Goal: Information Seeking & Learning: Learn about a topic

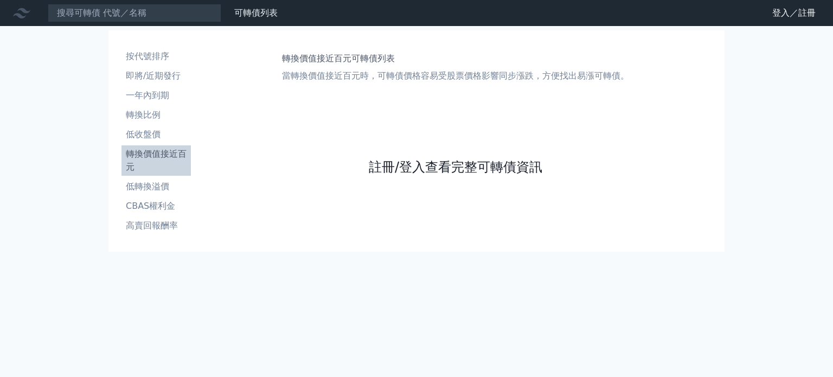
click at [461, 168] on link "註冊/登入查看完整可轉債資訊" at bounding box center [456, 166] width 174 height 17
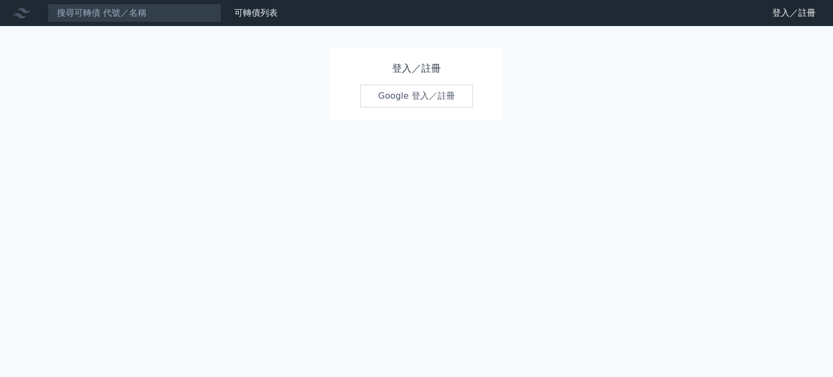
click at [464, 95] on link "Google 登入／註冊" at bounding box center [416, 96] width 113 height 23
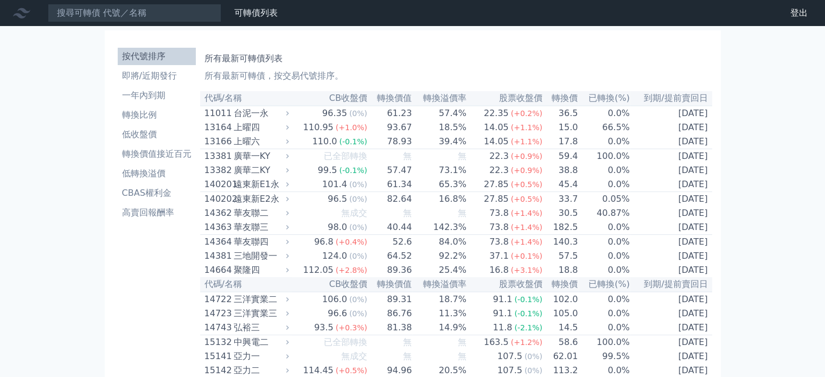
click at [175, 164] on ul "按代號排序 即將/近期發行 一年內到期 轉換比例 低收盤價 轉換價值接近百元 低轉換溢價 CBAS權利金 高賣回報酬率" at bounding box center [157, 135] width 78 height 174
click at [149, 131] on li "低收盤價" at bounding box center [157, 134] width 78 height 13
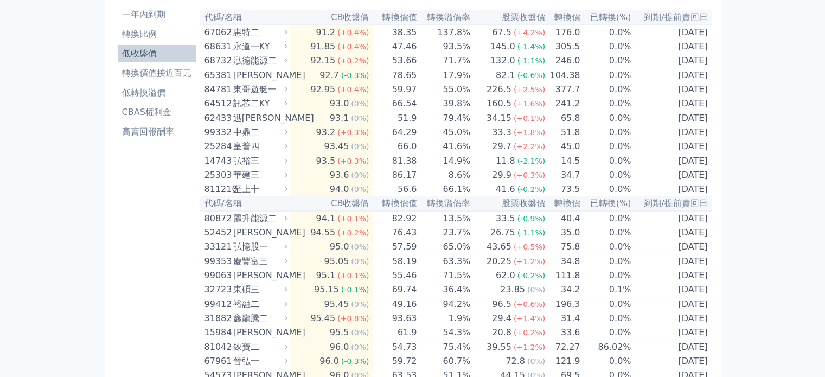
scroll to position [54, 0]
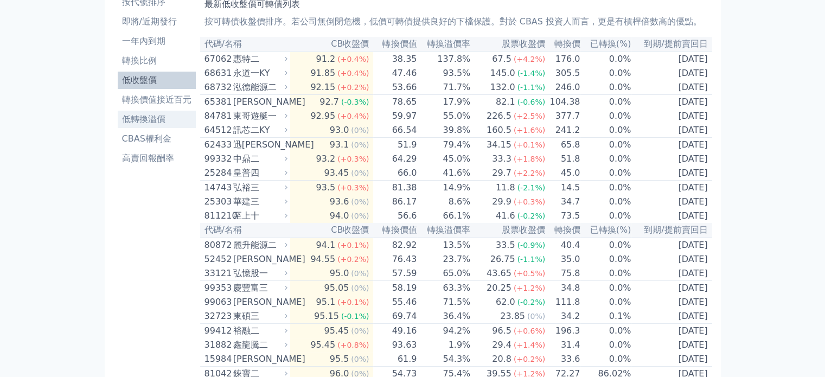
click at [154, 122] on li "低轉換溢價" at bounding box center [157, 119] width 78 height 13
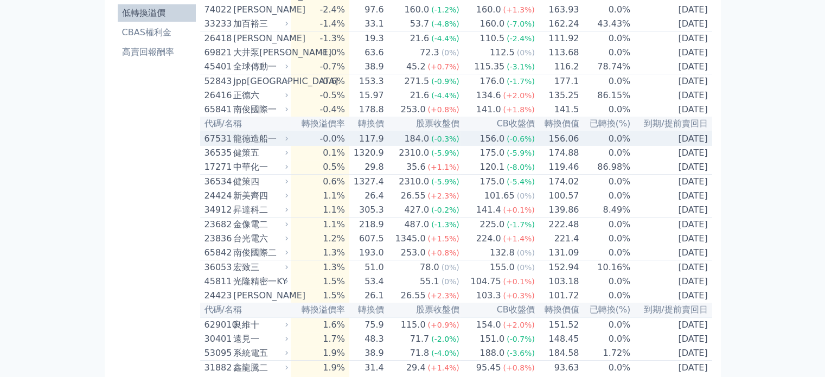
scroll to position [163, 0]
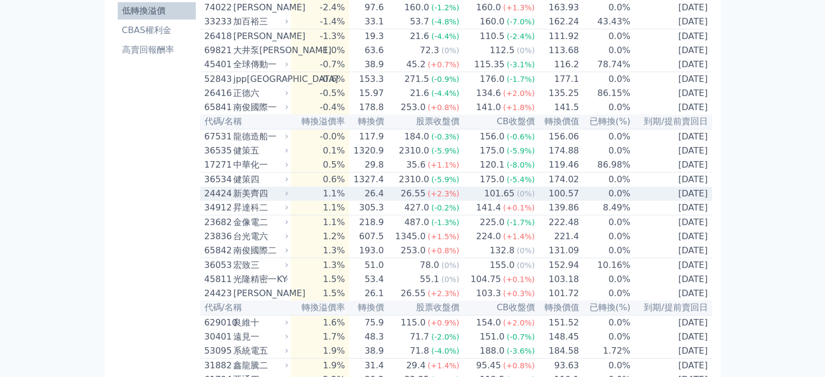
click at [518, 198] on span "(0%)" at bounding box center [526, 193] width 18 height 9
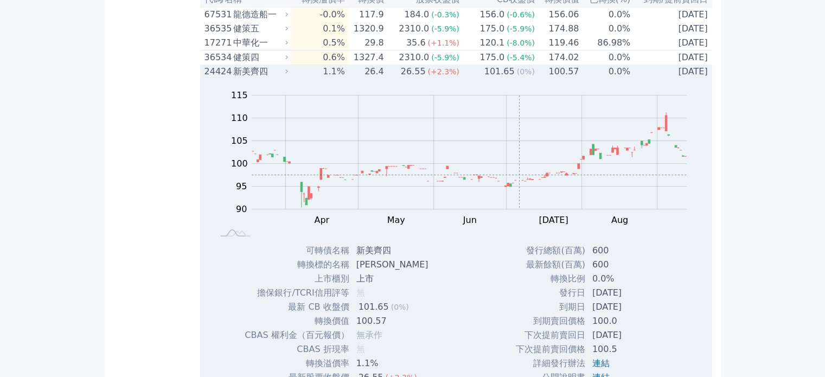
scroll to position [271, 0]
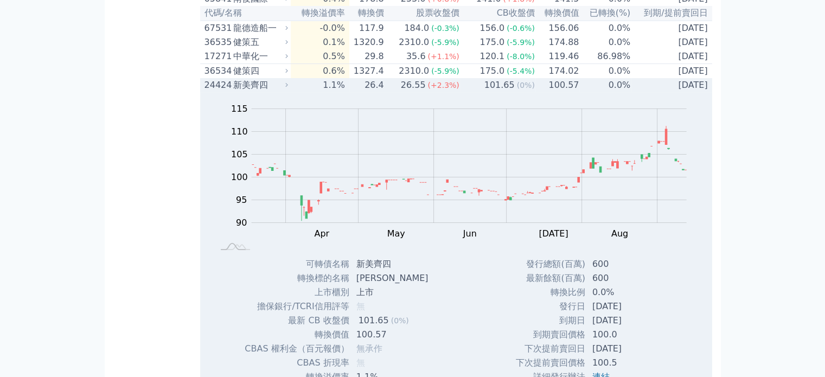
click at [519, 90] on span "(0%)" at bounding box center [526, 85] width 18 height 9
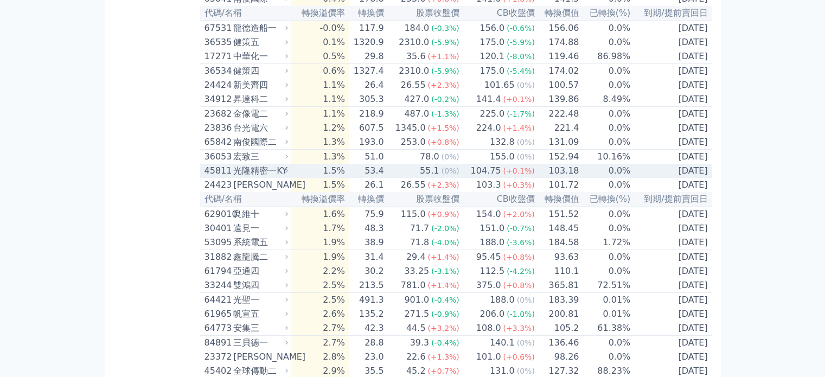
click at [507, 175] on span "(+0.1%)" at bounding box center [518, 171] width 31 height 9
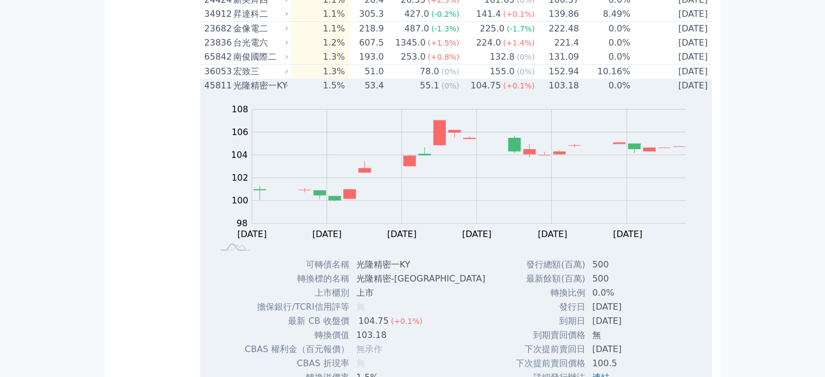
scroll to position [434, 0]
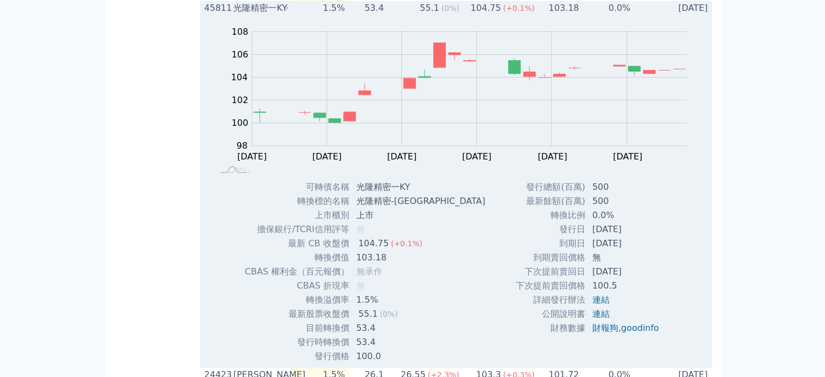
click at [501, 15] on div "104.75" at bounding box center [486, 8] width 35 height 13
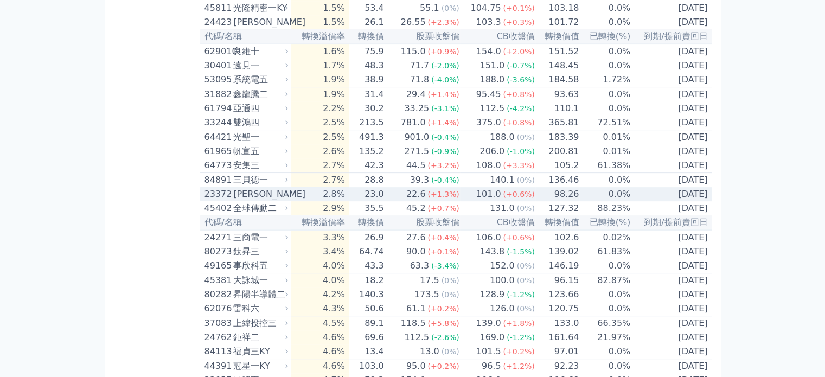
click at [522, 199] on span "(+0.6%)" at bounding box center [518, 194] width 31 height 9
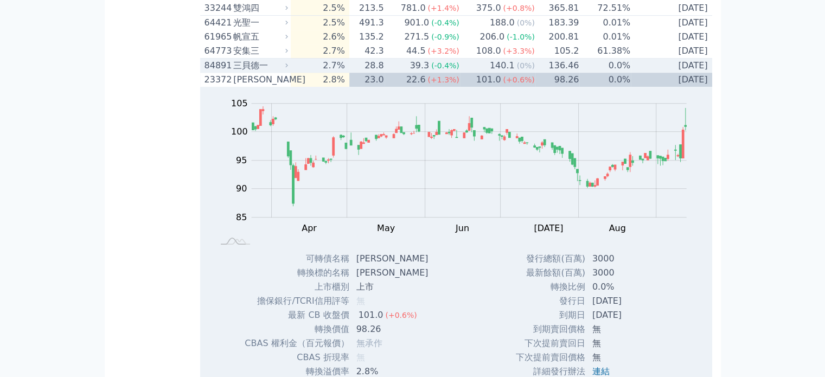
scroll to position [597, 0]
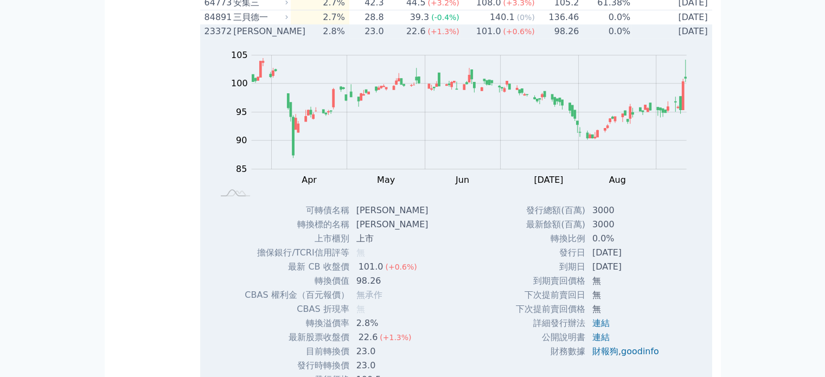
click at [521, 36] on span "(+0.6%)" at bounding box center [518, 31] width 31 height 9
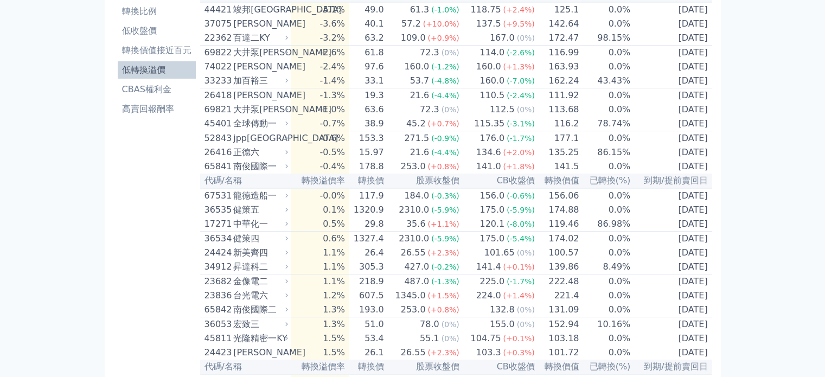
scroll to position [0, 0]
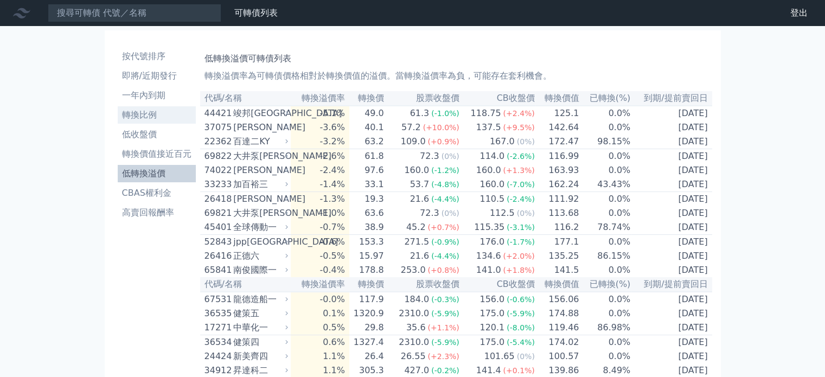
click at [135, 113] on li "轉換比例" at bounding box center [157, 115] width 78 height 13
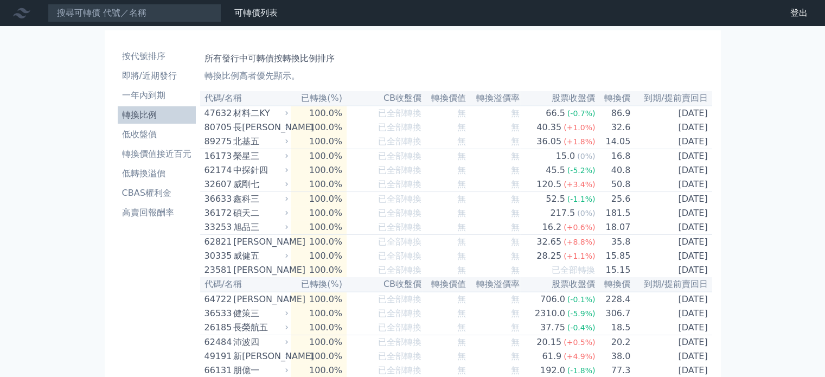
click at [152, 133] on li "低收盤價" at bounding box center [157, 134] width 78 height 13
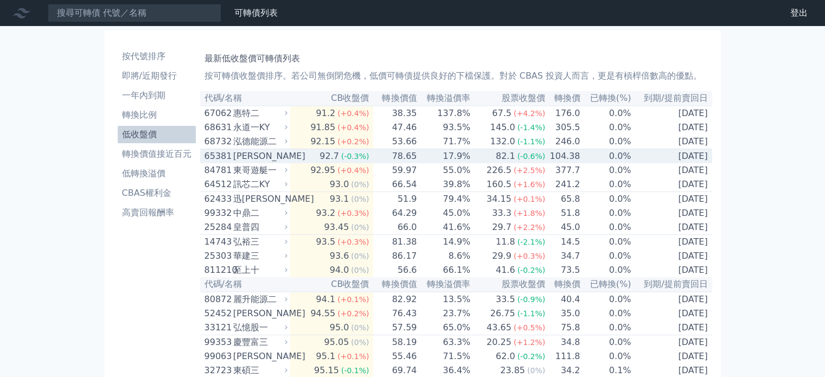
click at [486, 154] on td "82.1 (-0.6%)" at bounding box center [508, 156] width 75 height 15
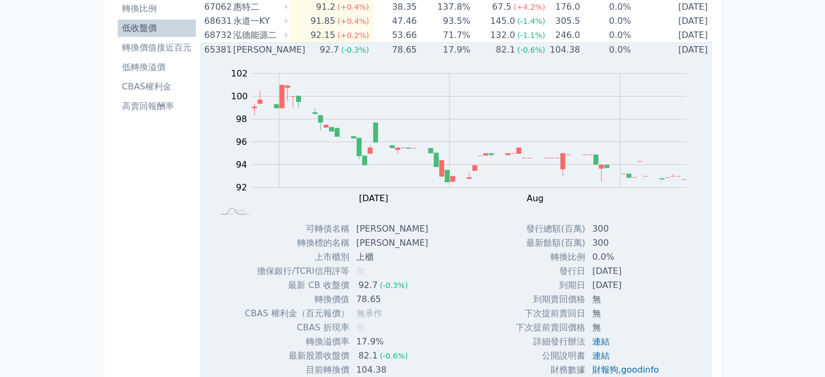
scroll to position [109, 0]
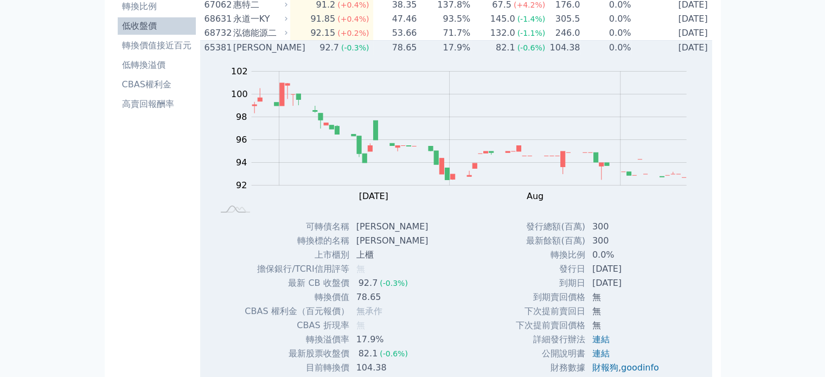
click at [460, 54] on td "17.9%" at bounding box center [444, 48] width 54 height 15
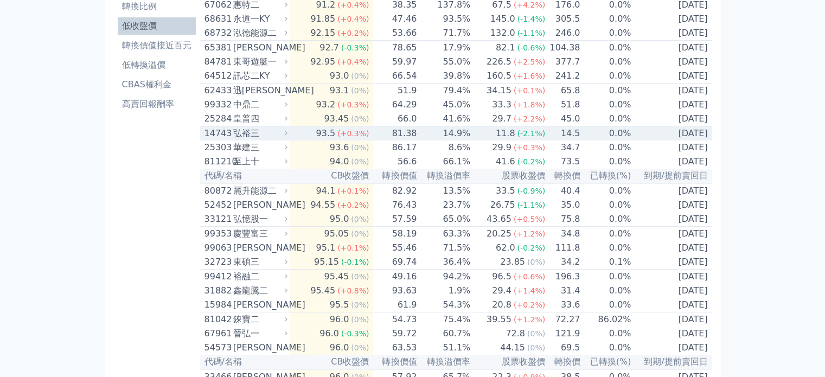
click at [464, 139] on td "14.9%" at bounding box center [444, 133] width 54 height 15
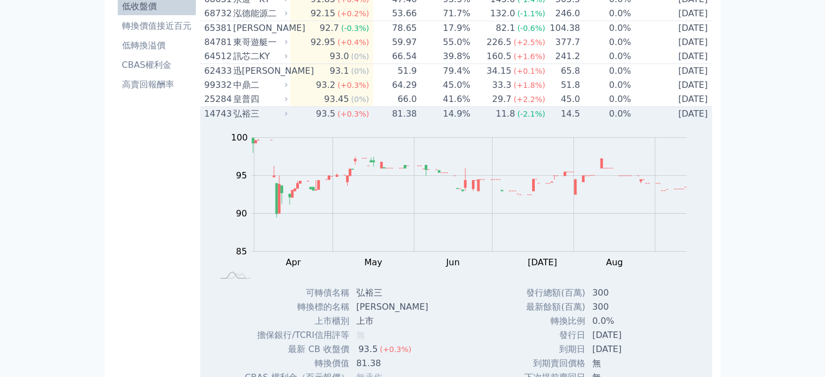
scroll to position [217, 0]
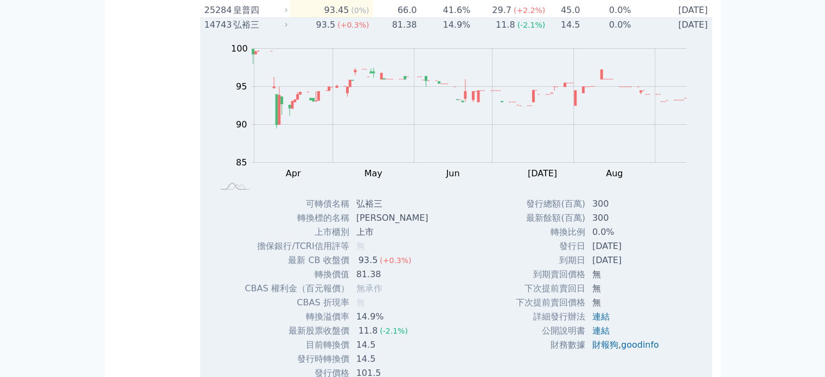
click at [456, 33] on td "14.9%" at bounding box center [444, 25] width 54 height 15
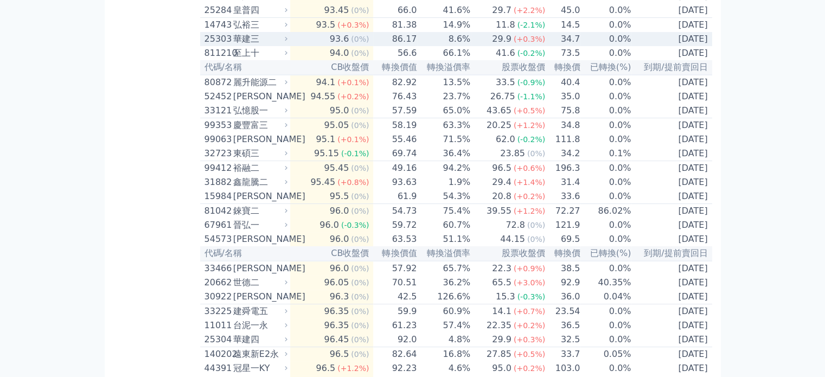
click at [478, 46] on td "29.9 (+0.3%)" at bounding box center [508, 39] width 75 height 14
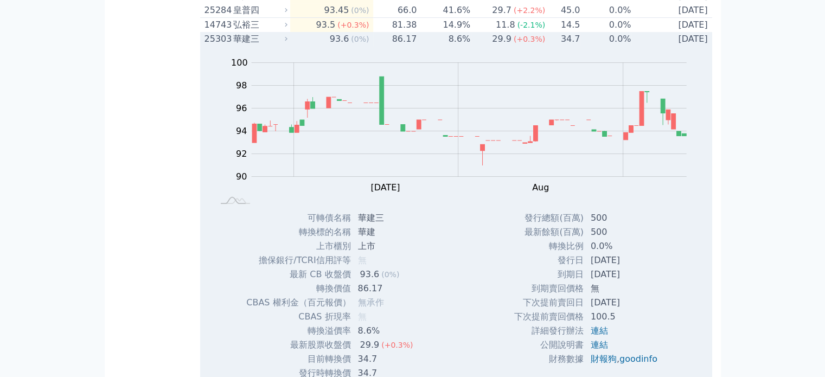
click at [478, 46] on td "29.9 (+0.3%)" at bounding box center [508, 39] width 75 height 14
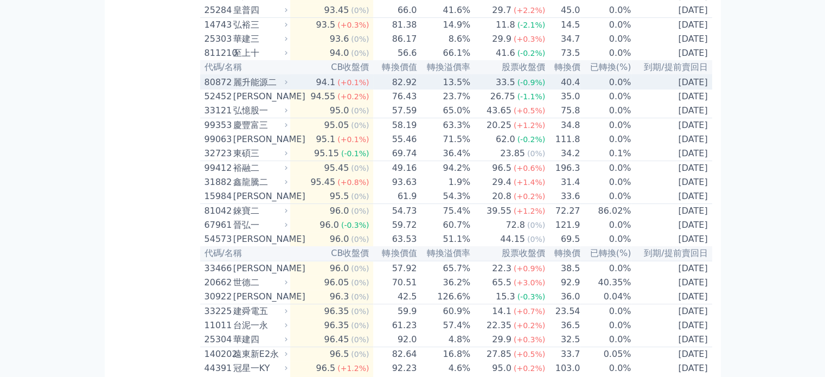
click at [482, 90] on td "33.5 (-0.9%)" at bounding box center [508, 82] width 75 height 15
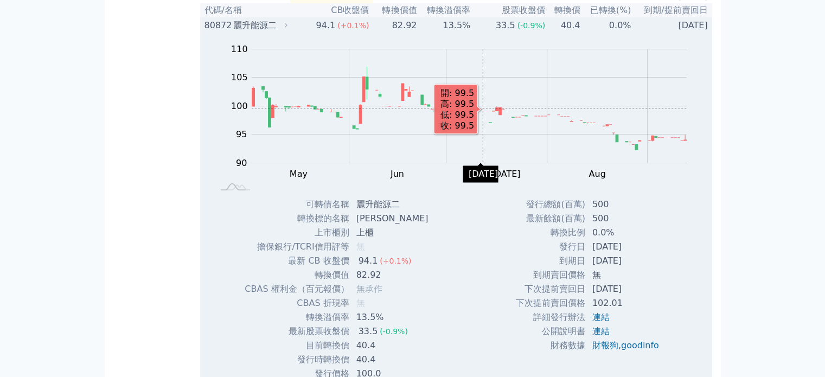
scroll to position [271, 0]
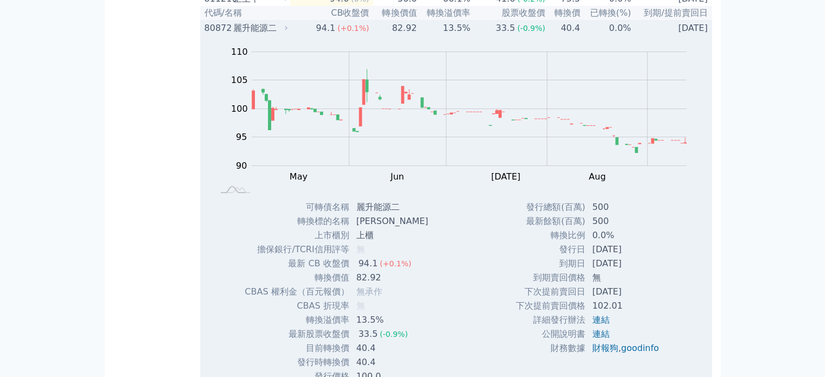
click at [466, 35] on td "13.5%" at bounding box center [444, 28] width 54 height 15
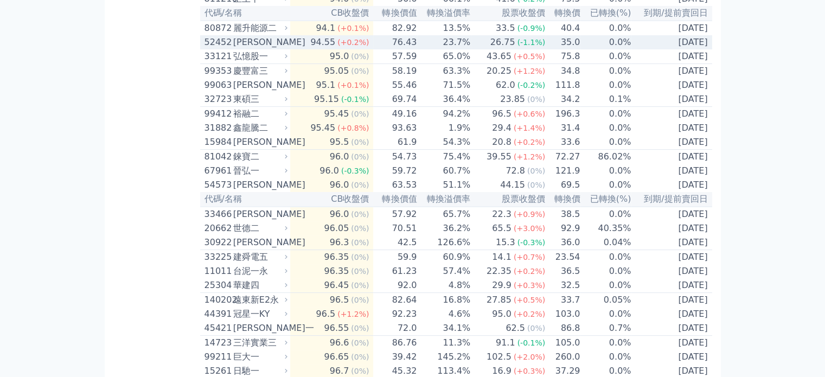
click at [470, 49] on td "23.7%" at bounding box center [444, 42] width 54 height 14
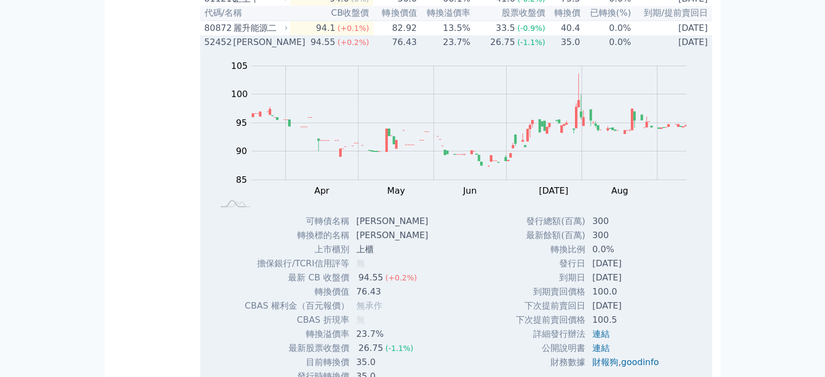
click at [471, 49] on td "23.7%" at bounding box center [444, 42] width 54 height 14
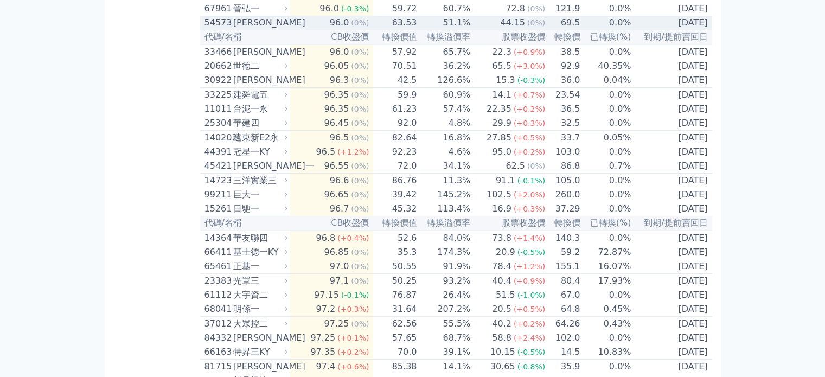
scroll to position [434, 0]
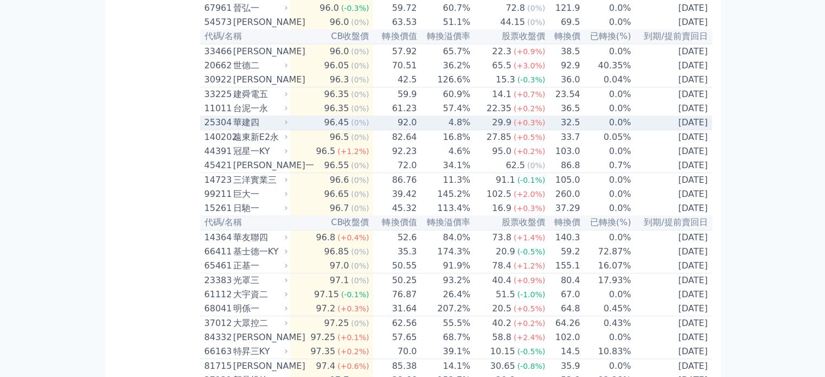
click at [471, 130] on td "4.8%" at bounding box center [444, 123] width 54 height 15
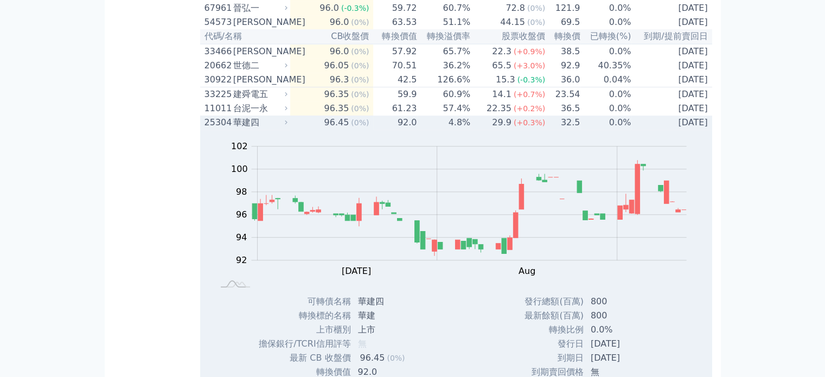
click at [475, 130] on td "29.9 (+0.3%)" at bounding box center [508, 123] width 75 height 14
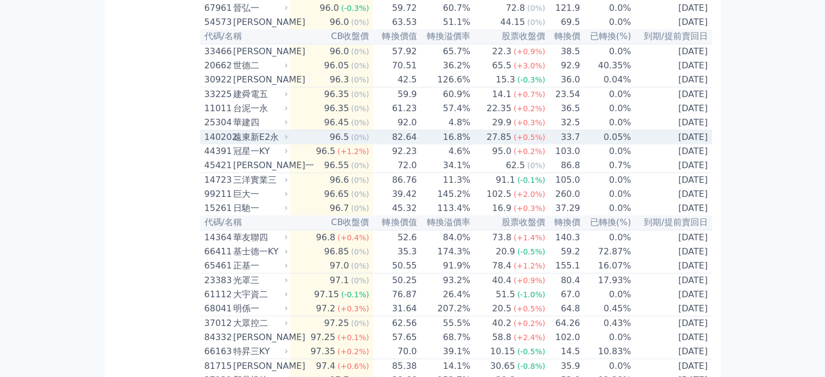
click at [478, 145] on td "27.85 (+0.5%)" at bounding box center [508, 137] width 75 height 15
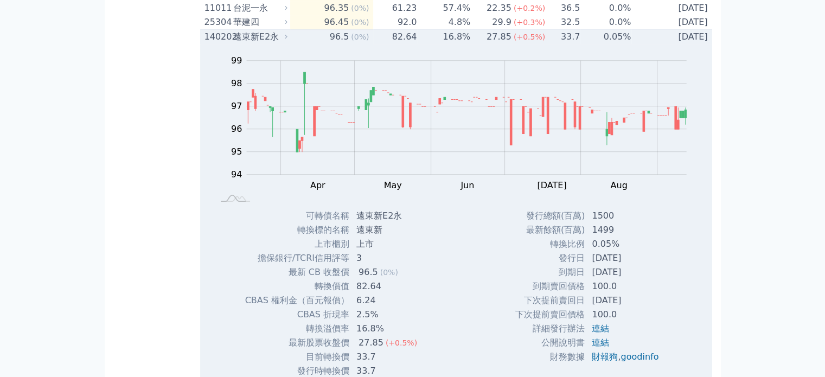
scroll to position [543, 0]
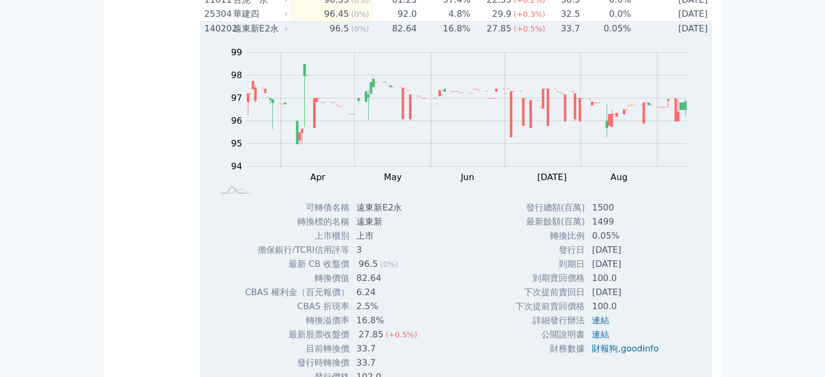
click at [470, 72] on div "Zoom Out 94 92 93 94 95 96 97 98 99 100 L Mar Apr May Jun [DATE] Aug Sep Oct 開:…" at bounding box center [456, 118] width 512 height 165
click at [476, 36] on td "27.85 (+0.5%)" at bounding box center [508, 29] width 75 height 15
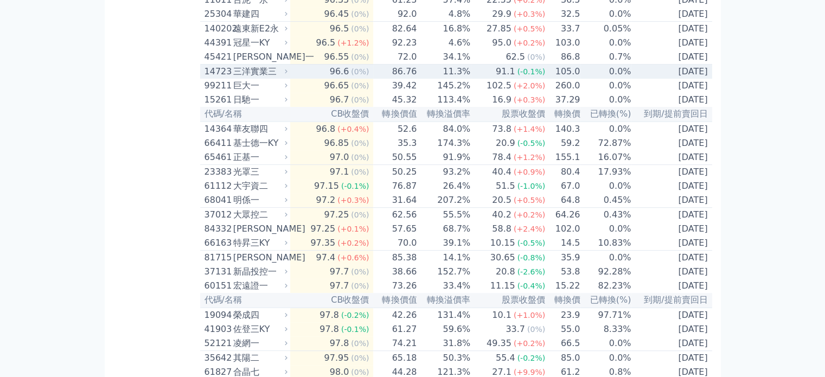
click at [480, 79] on td "91.1 (-0.1%)" at bounding box center [508, 72] width 75 height 15
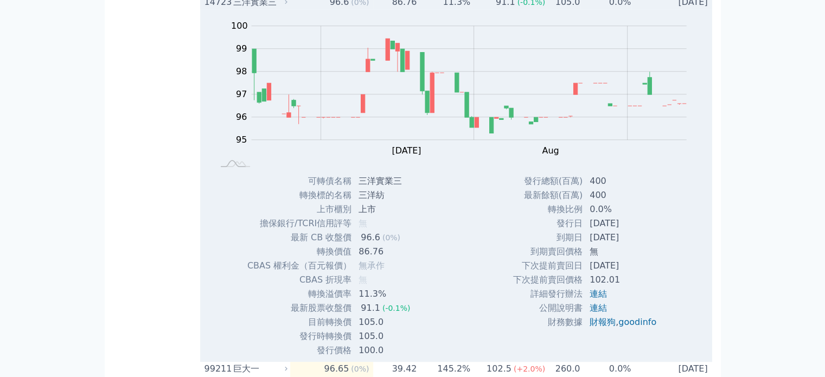
scroll to position [597, 0]
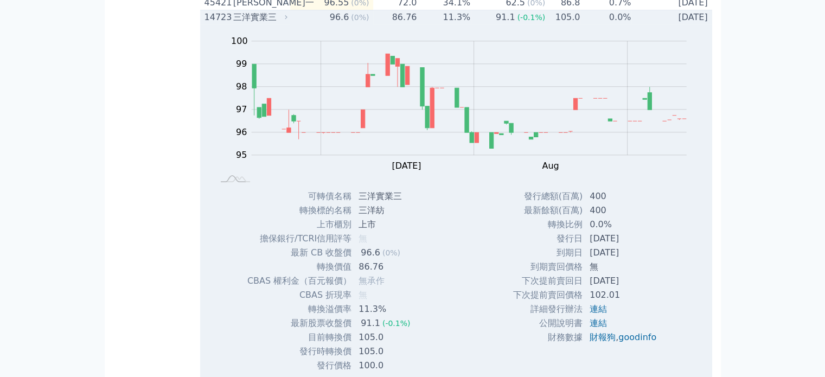
click at [476, 25] on td "91.1 (-0.1%)" at bounding box center [508, 17] width 75 height 15
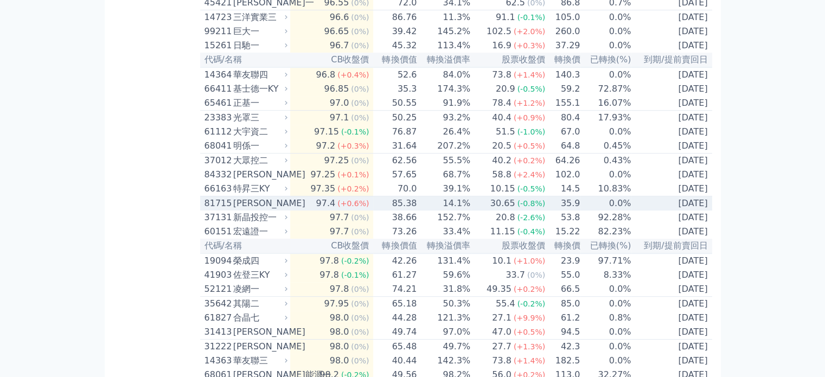
click at [462, 211] on td "14.1%" at bounding box center [444, 203] width 54 height 15
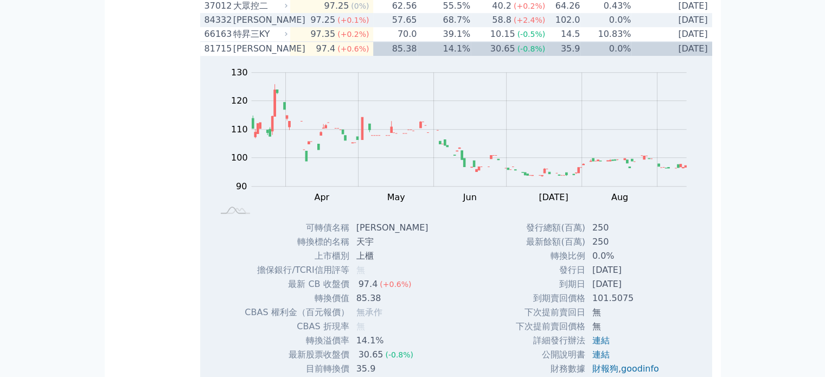
scroll to position [760, 0]
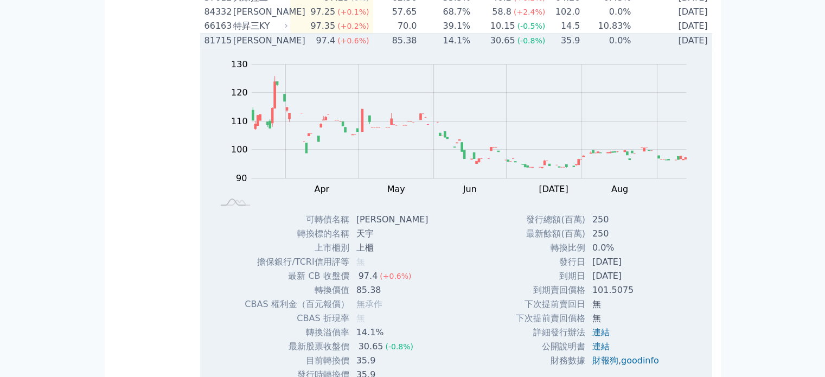
click at [482, 48] on td "30.65 (-0.8%)" at bounding box center [508, 41] width 75 height 15
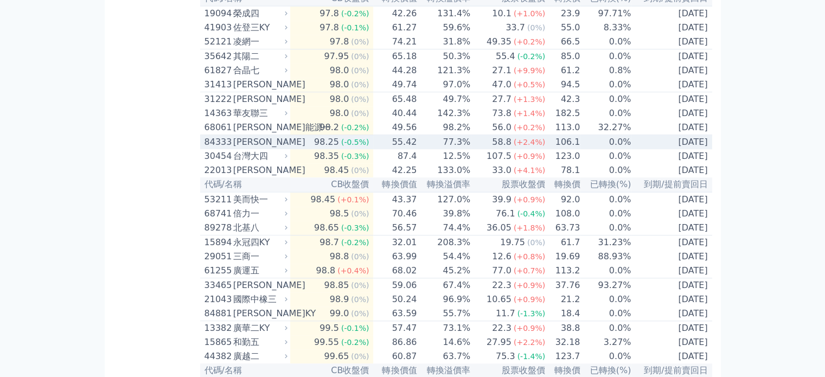
scroll to position [868, 0]
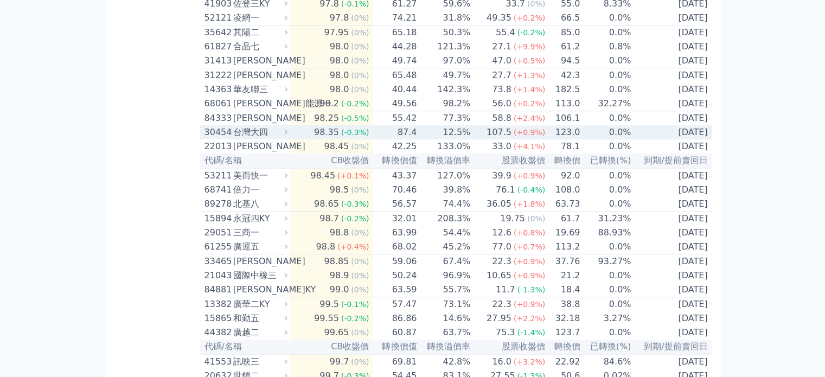
click at [477, 139] on td "107.5 (+0.9%)" at bounding box center [508, 132] width 75 height 14
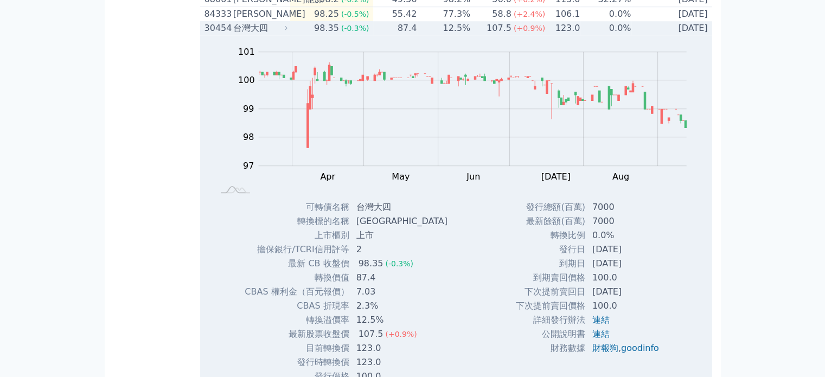
scroll to position [977, 0]
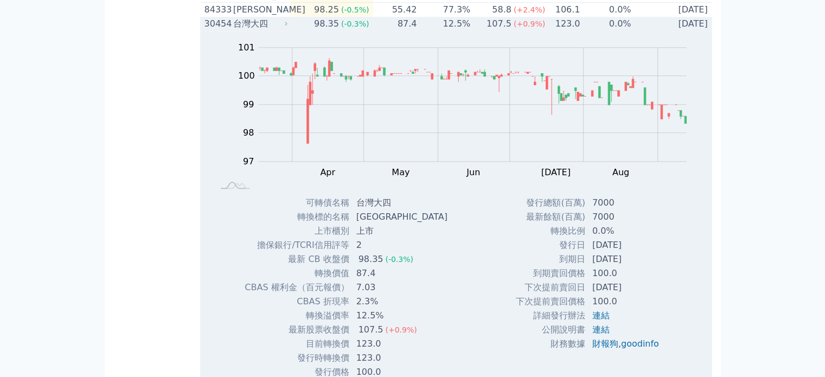
click at [464, 31] on td "12.5%" at bounding box center [444, 24] width 54 height 14
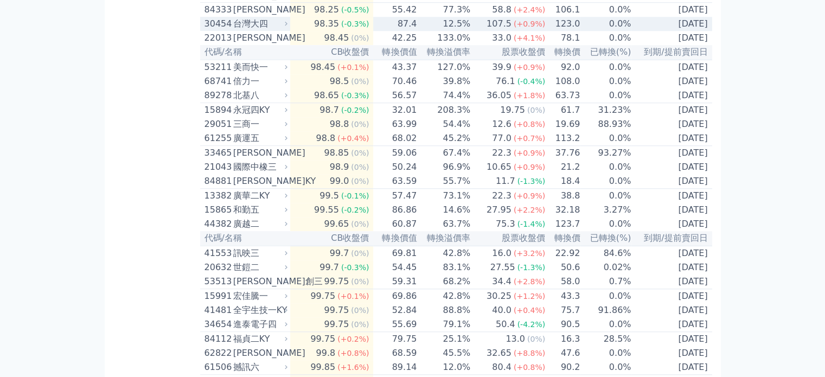
click at [464, 31] on td "12.5%" at bounding box center [444, 24] width 54 height 14
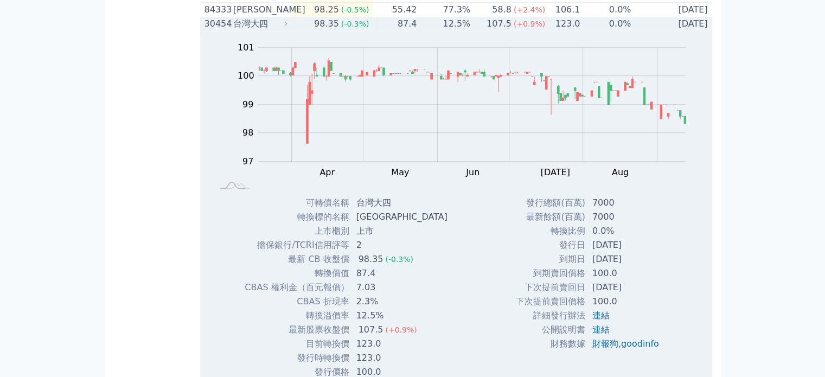
click at [467, 31] on td "12.5%" at bounding box center [444, 24] width 54 height 14
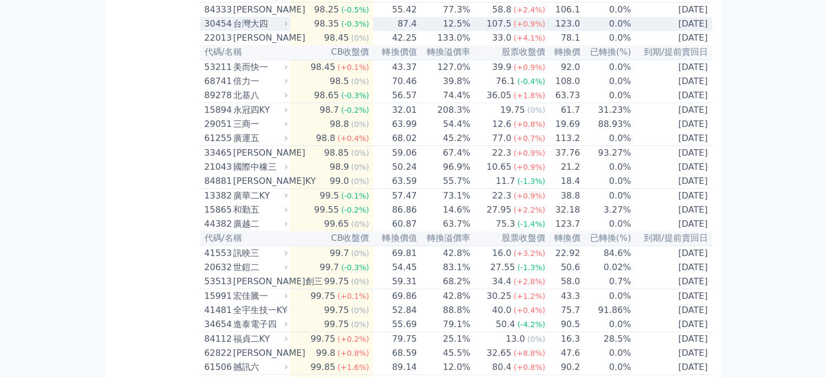
click at [471, 31] on td "12.5%" at bounding box center [444, 24] width 54 height 14
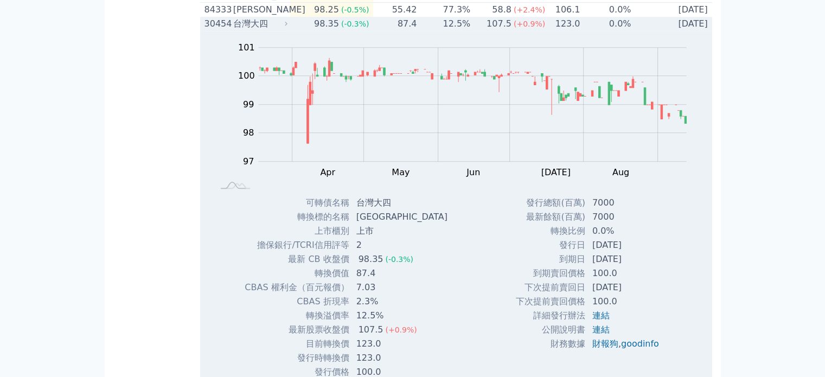
click at [471, 31] on td "12.5%" at bounding box center [444, 24] width 54 height 14
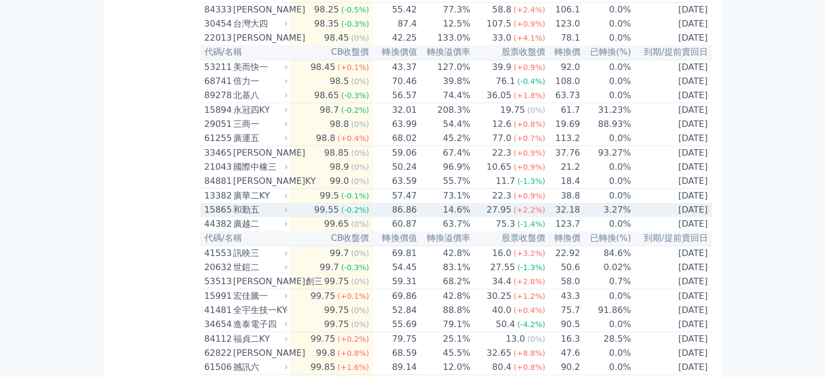
click at [484, 217] on td "27.95 (+2.2%)" at bounding box center [508, 210] width 75 height 14
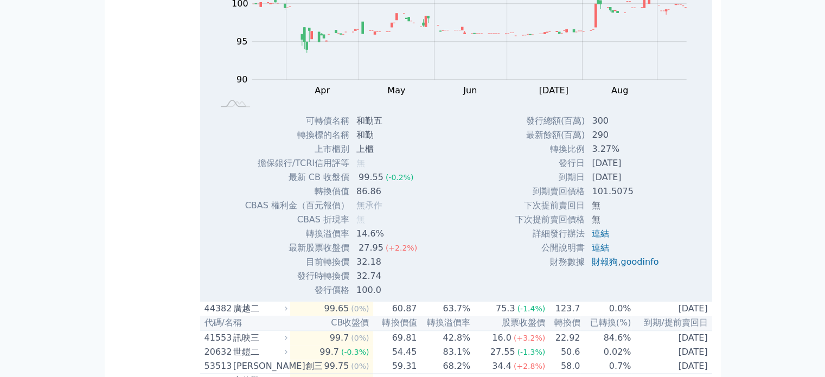
scroll to position [1248, 0]
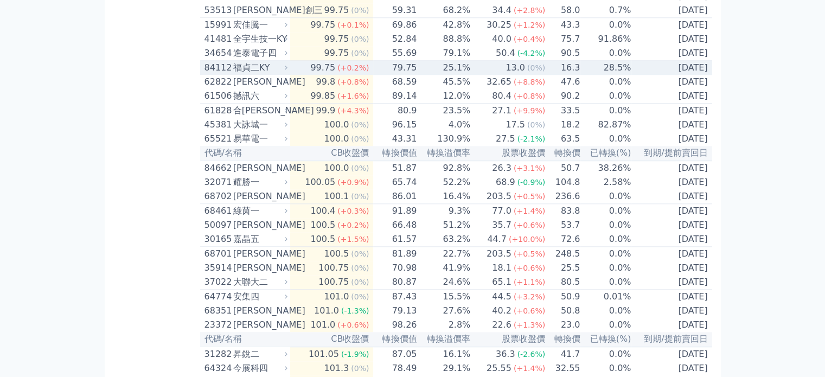
click at [474, 75] on td "13.0 (0%)" at bounding box center [508, 68] width 75 height 15
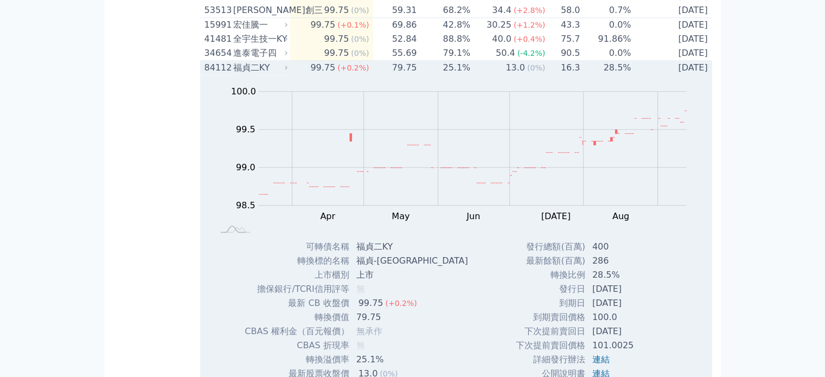
click at [474, 75] on td "13.0 (0%)" at bounding box center [508, 68] width 75 height 15
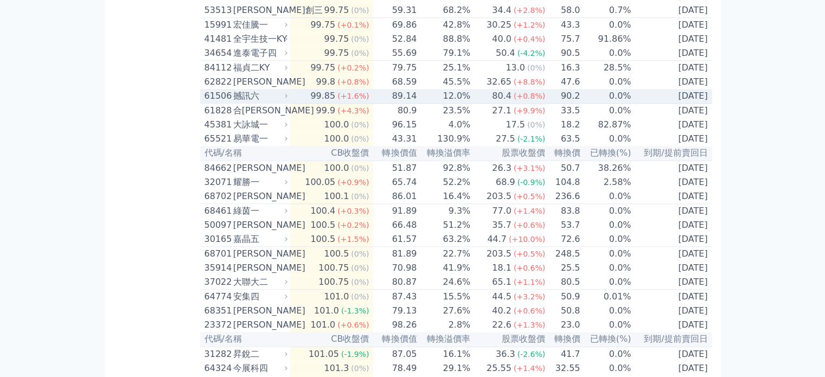
click at [471, 104] on td "12.0%" at bounding box center [444, 96] width 54 height 15
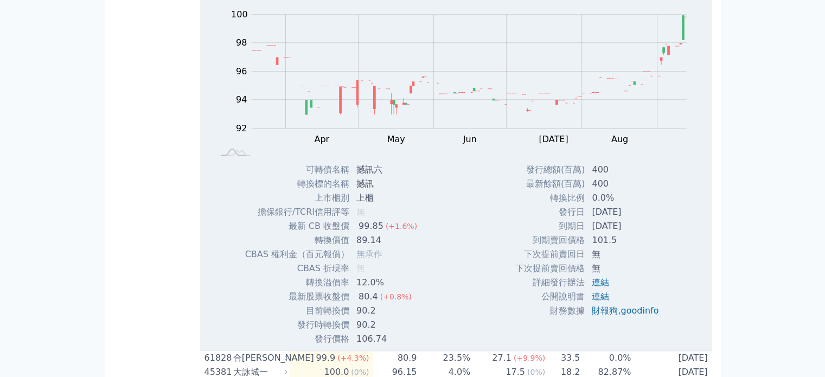
scroll to position [1356, 0]
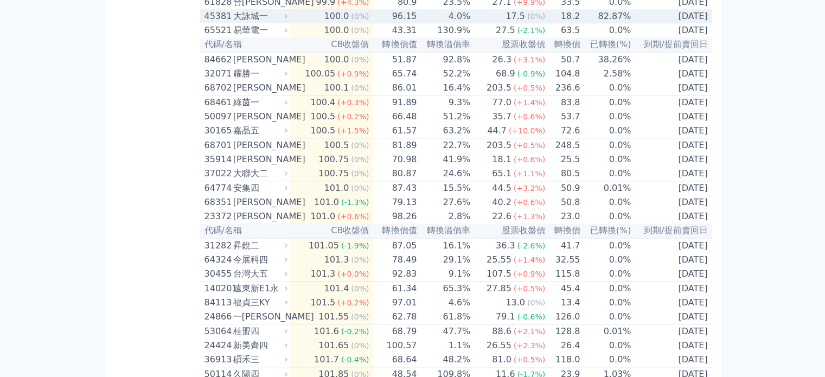
click at [475, 23] on td "17.5 (0%)" at bounding box center [508, 16] width 75 height 14
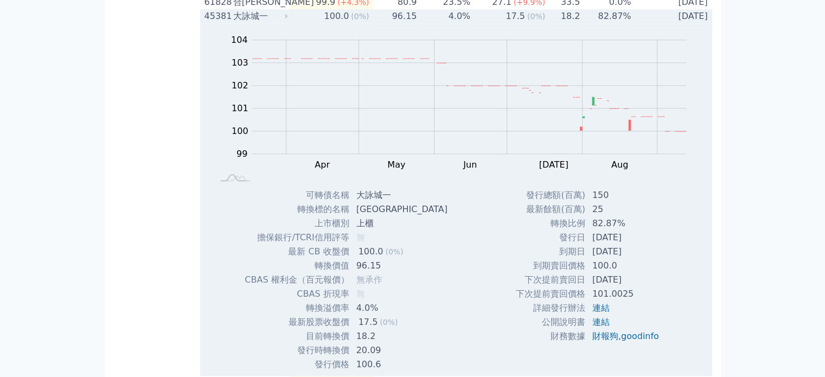
click at [475, 23] on td "17.5 (0%)" at bounding box center [508, 16] width 75 height 14
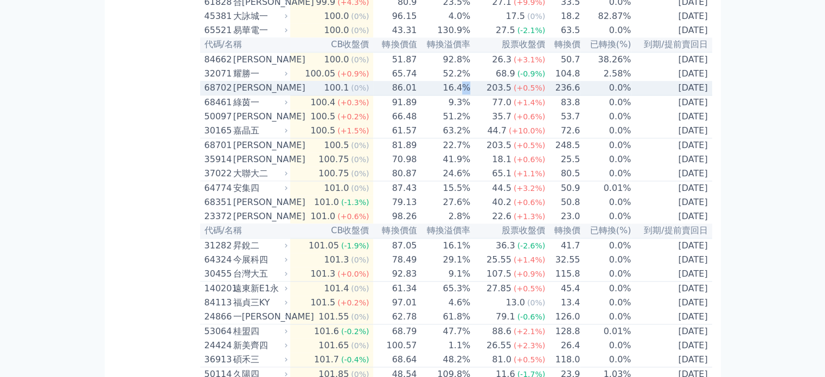
click at [471, 95] on td "16.4%" at bounding box center [444, 88] width 54 height 15
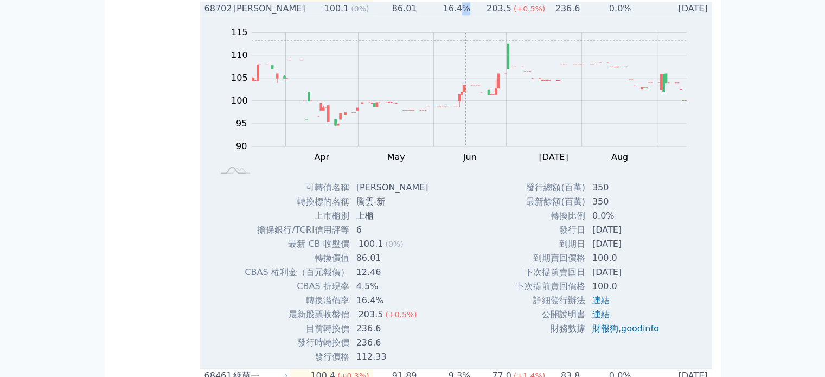
scroll to position [1465, 0]
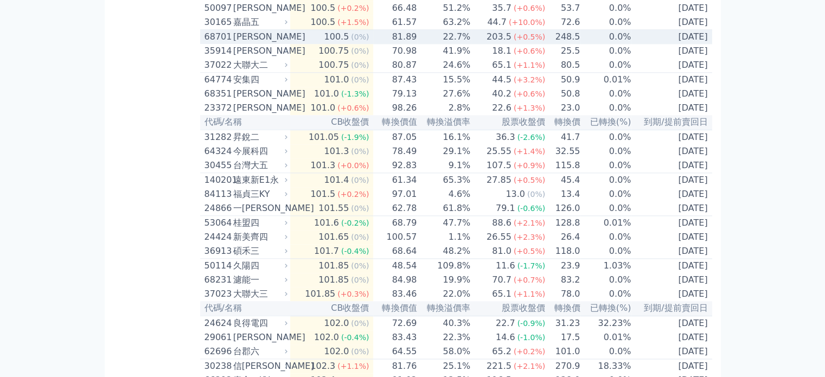
click at [474, 44] on td "203.5 (+0.5%)" at bounding box center [508, 37] width 75 height 15
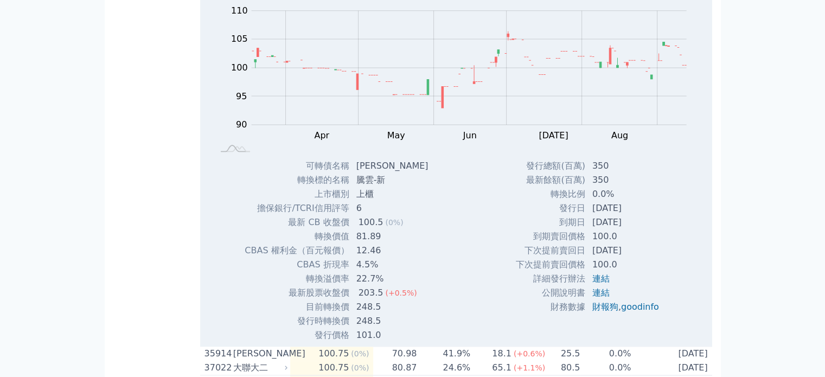
scroll to position [1519, 0]
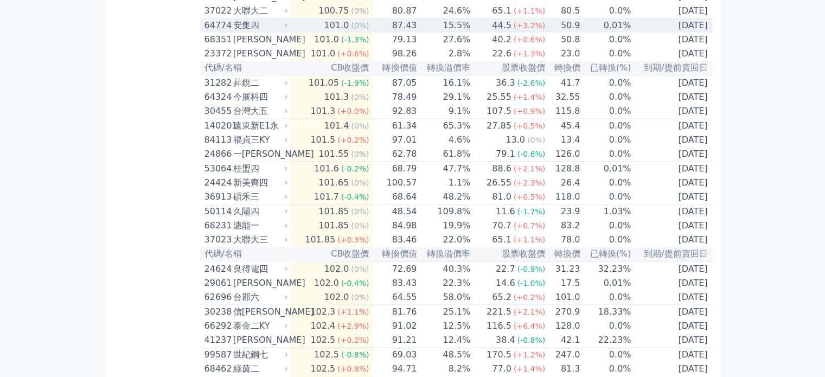
click at [475, 33] on td "44.5 (+3.2%)" at bounding box center [508, 25] width 75 height 15
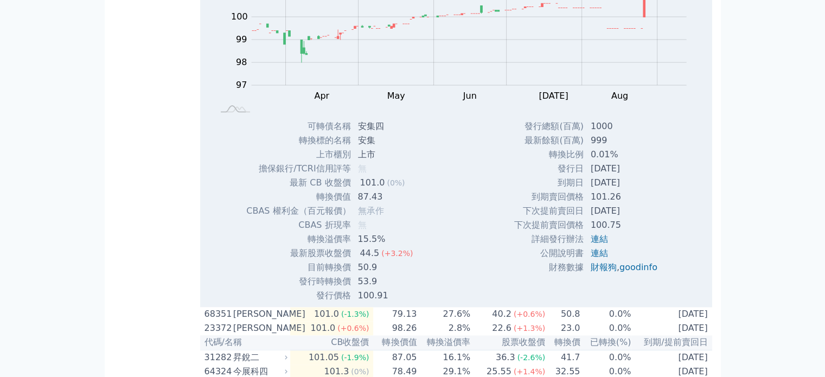
scroll to position [1628, 0]
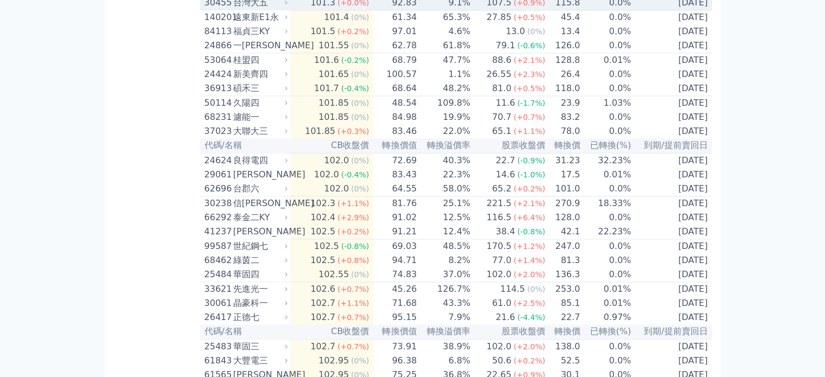
click at [471, 10] on td "9.1%" at bounding box center [444, 3] width 54 height 15
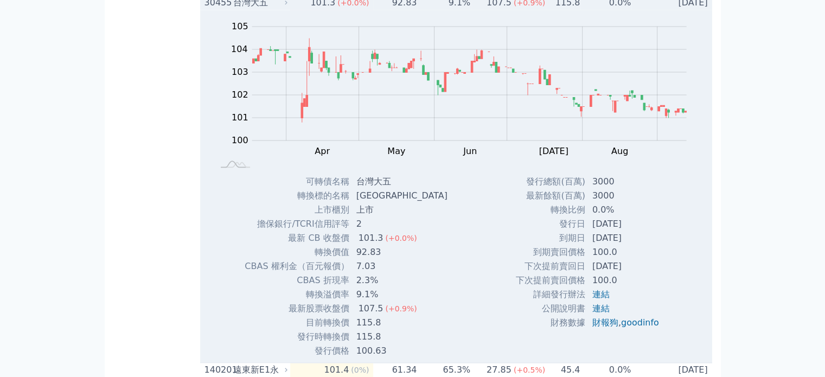
click at [470, 10] on td "9.1%" at bounding box center [444, 3] width 54 height 14
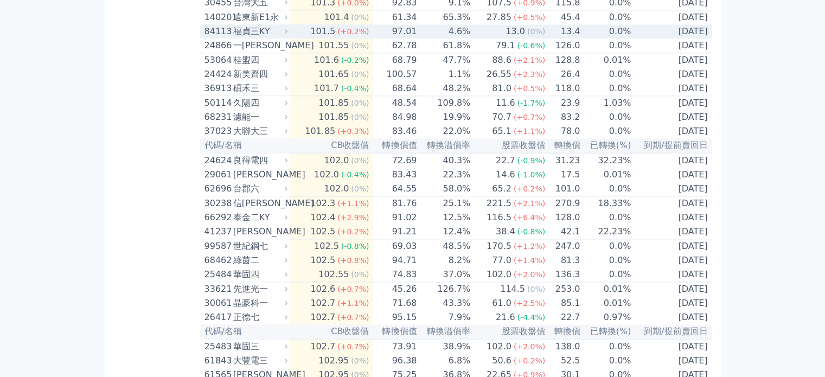
click at [465, 39] on td "4.6%" at bounding box center [444, 31] width 54 height 14
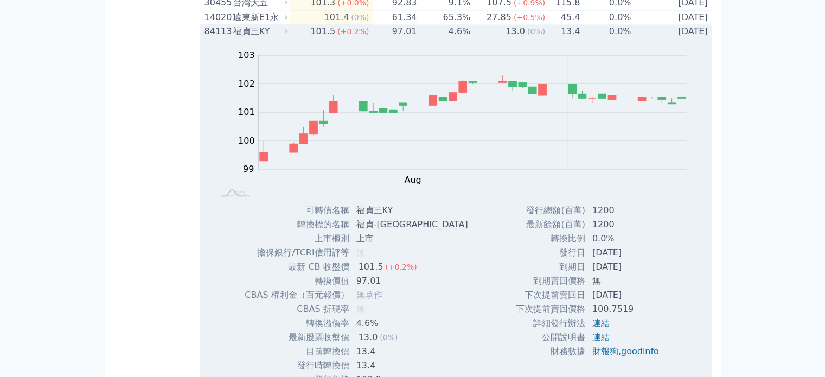
click at [465, 39] on td "4.6%" at bounding box center [444, 31] width 54 height 14
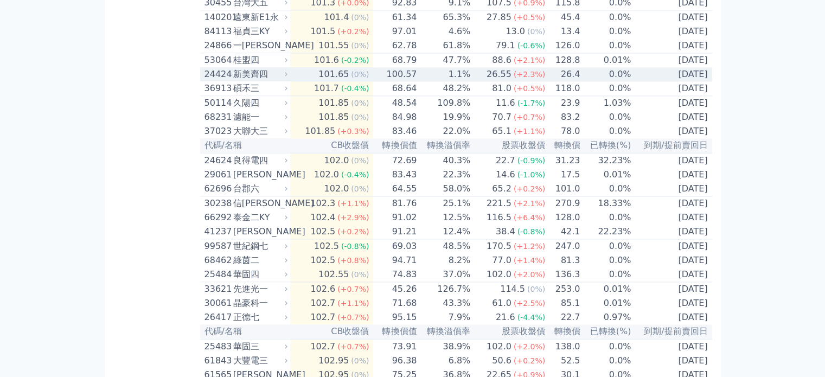
click at [474, 81] on td "26.55 (+2.3%)" at bounding box center [508, 74] width 75 height 14
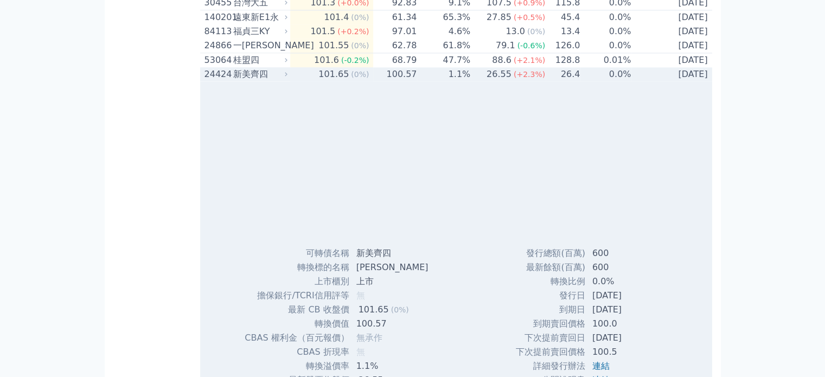
click at [475, 81] on td "26.55 (+2.3%)" at bounding box center [508, 74] width 75 height 14
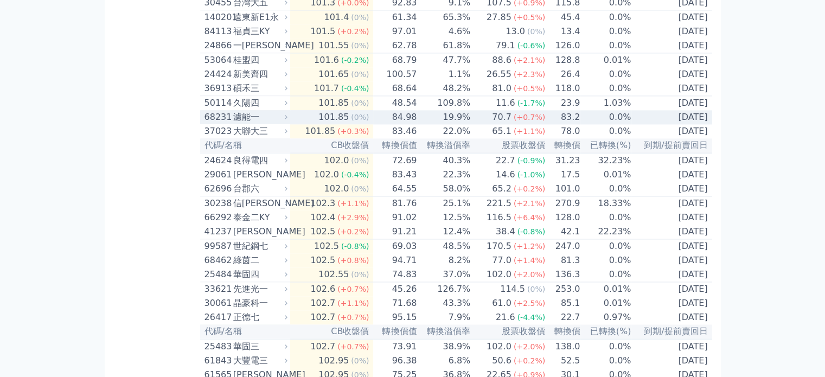
click at [468, 124] on td "19.9%" at bounding box center [444, 117] width 54 height 14
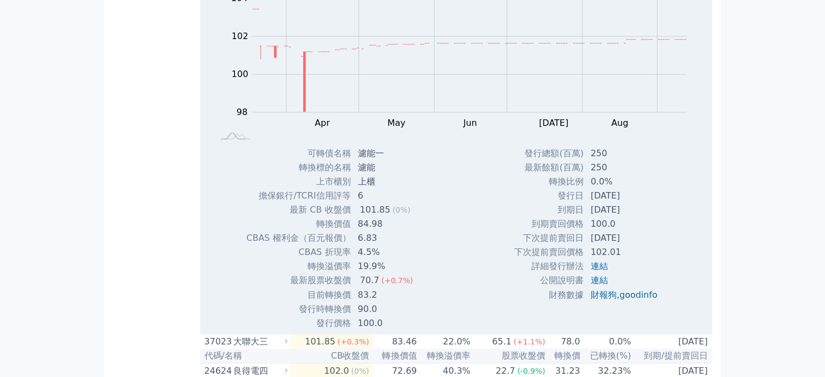
scroll to position [1790, 0]
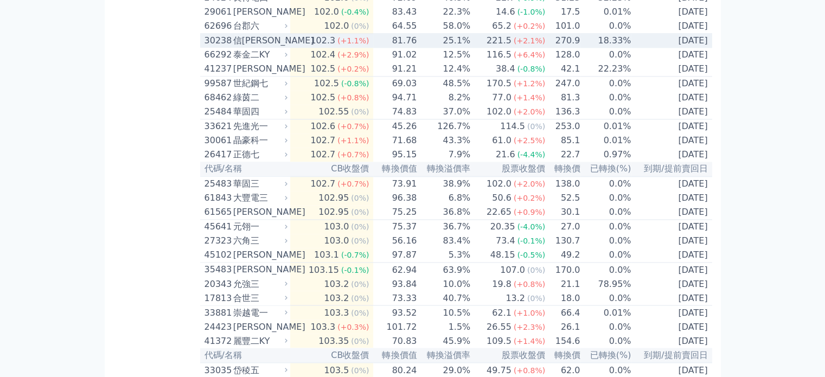
click at [470, 48] on td "25.1%" at bounding box center [444, 41] width 54 height 15
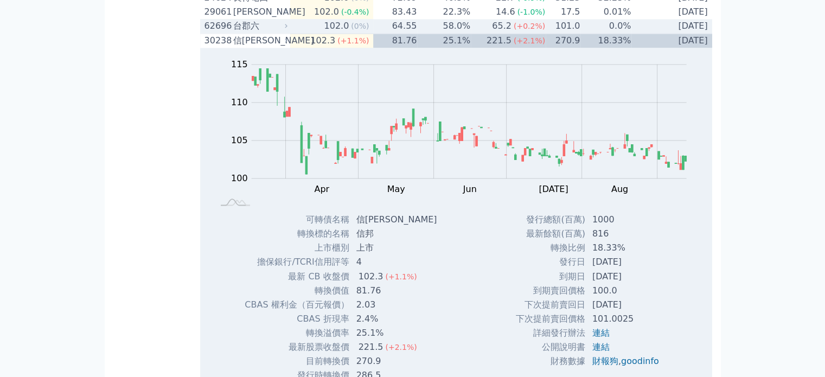
scroll to position [1899, 0]
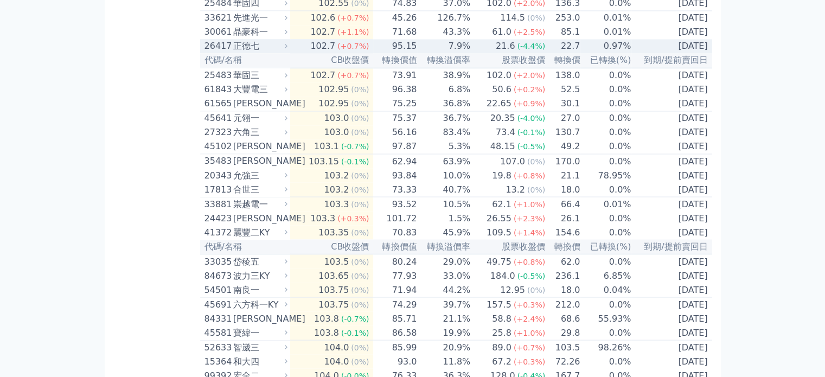
click at [470, 53] on td "7.9%" at bounding box center [444, 46] width 54 height 14
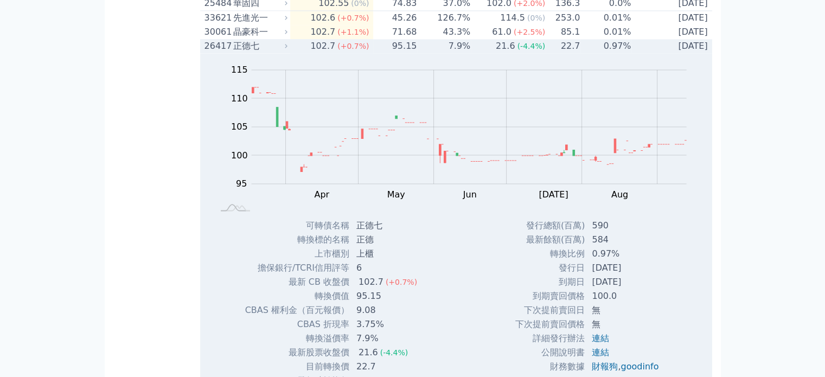
click at [470, 53] on td "7.9%" at bounding box center [444, 46] width 54 height 14
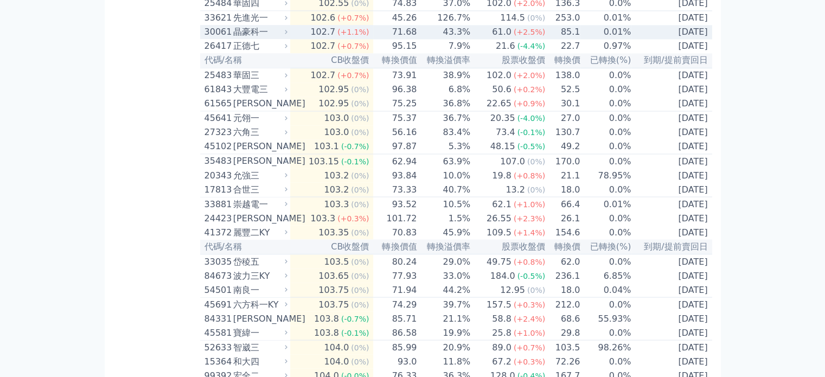
click at [476, 39] on td "61.0 (+2.5%)" at bounding box center [508, 32] width 75 height 14
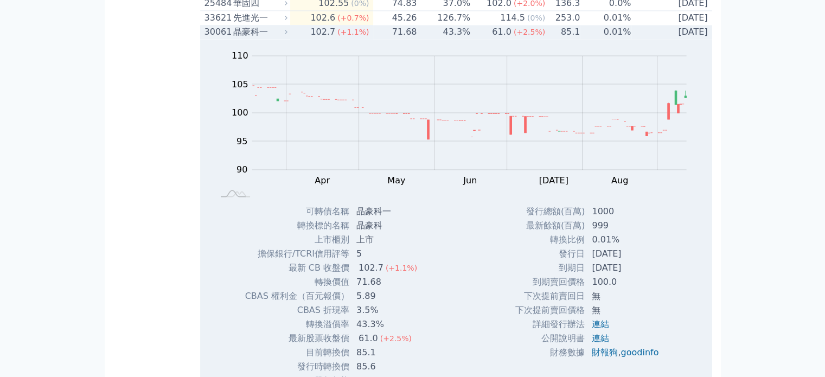
click at [474, 39] on td "61.0 (+2.5%)" at bounding box center [508, 32] width 75 height 14
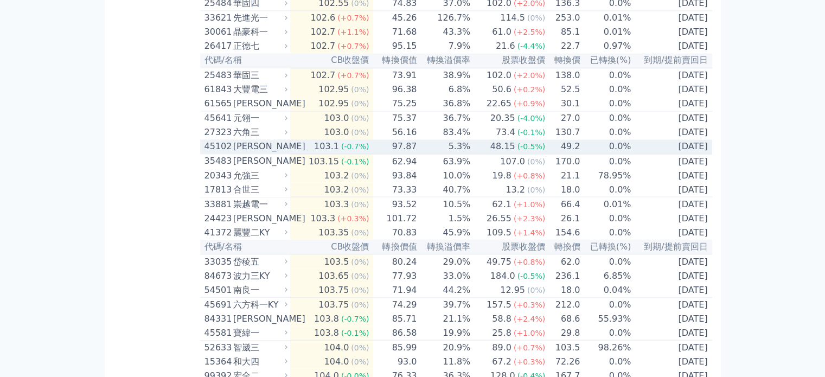
click at [476, 154] on td "48.15 (-0.5%)" at bounding box center [508, 146] width 75 height 15
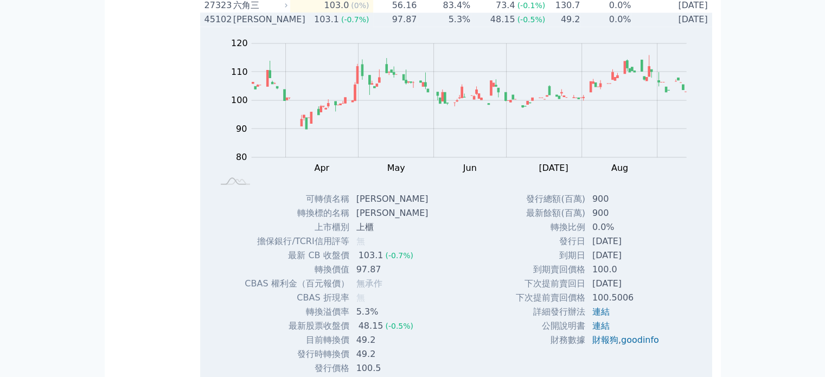
scroll to position [2062, 0]
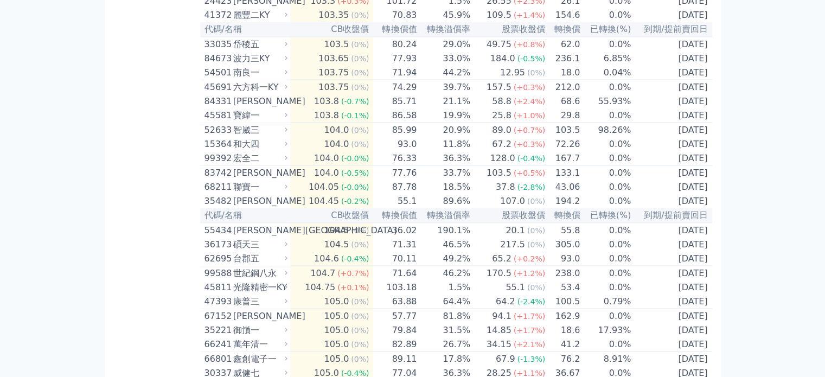
scroll to position [2170, 0]
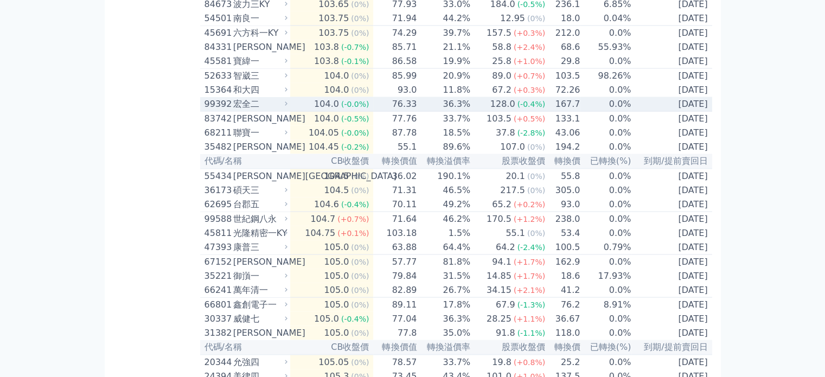
click at [499, 111] on div "128.0" at bounding box center [502, 104] width 29 height 13
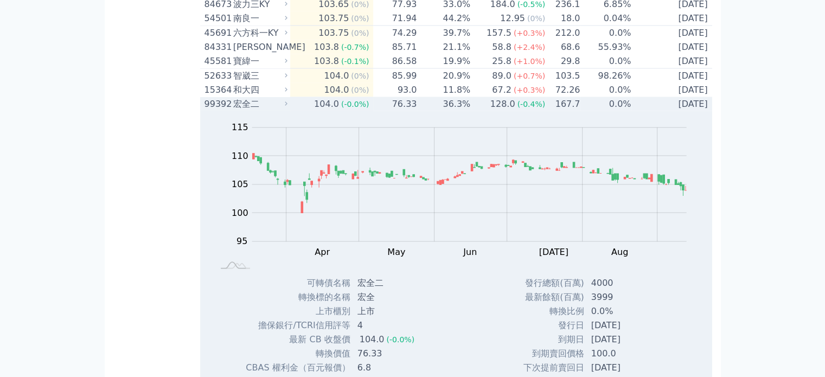
click at [514, 111] on div "128.0" at bounding box center [502, 104] width 29 height 13
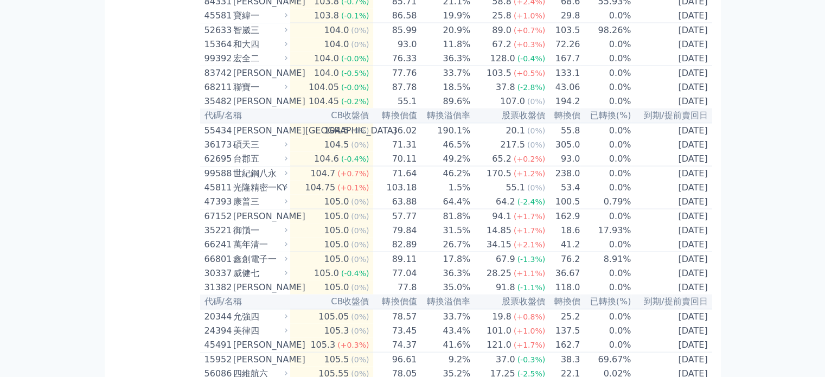
scroll to position [2387, 0]
